Goal: Obtain resource: Obtain resource

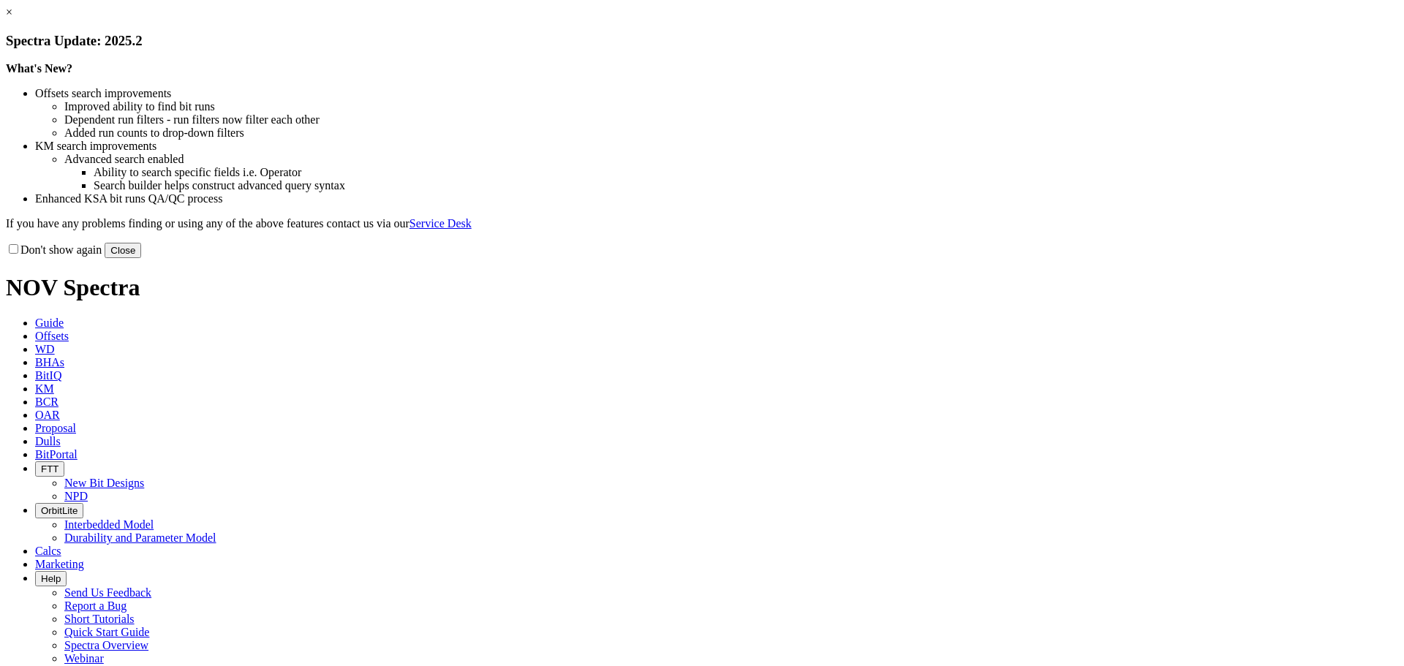
click at [141, 258] on button "Close" at bounding box center [123, 250] width 37 height 15
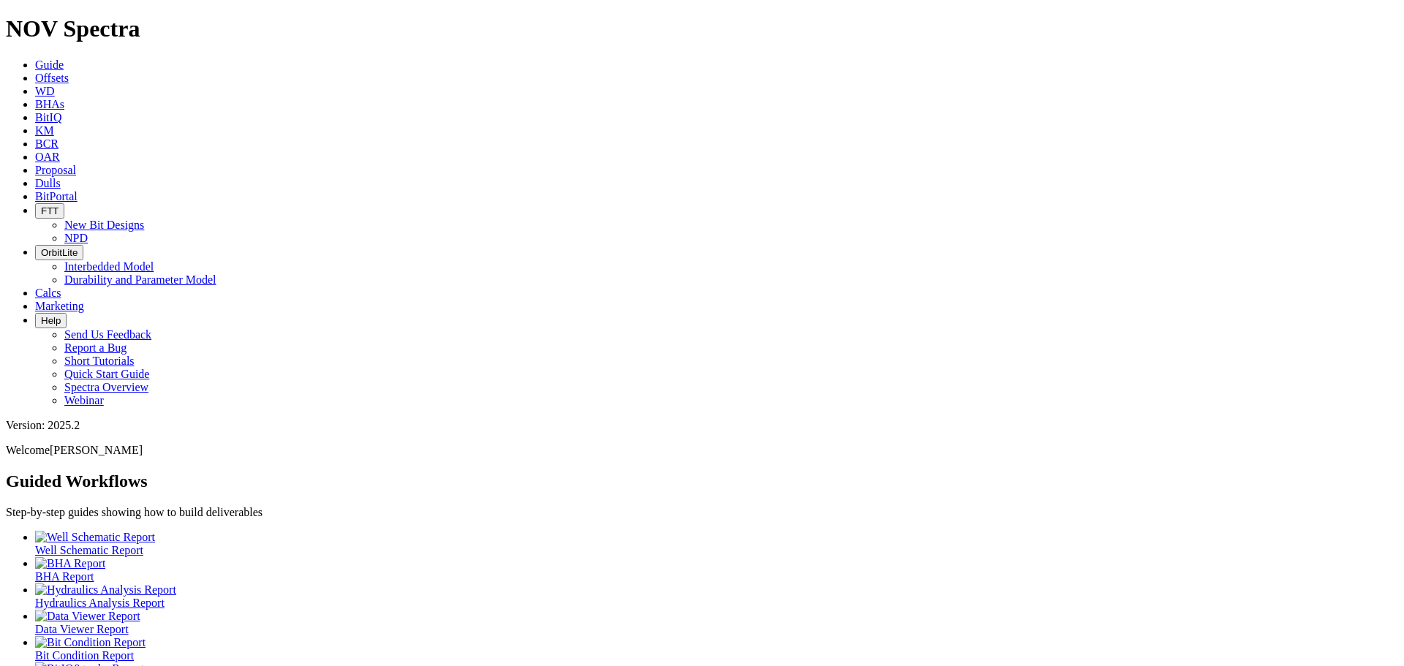
click at [69, 72] on link "Offsets" at bounding box center [52, 78] width 34 height 12
